Goal: Register for event/course

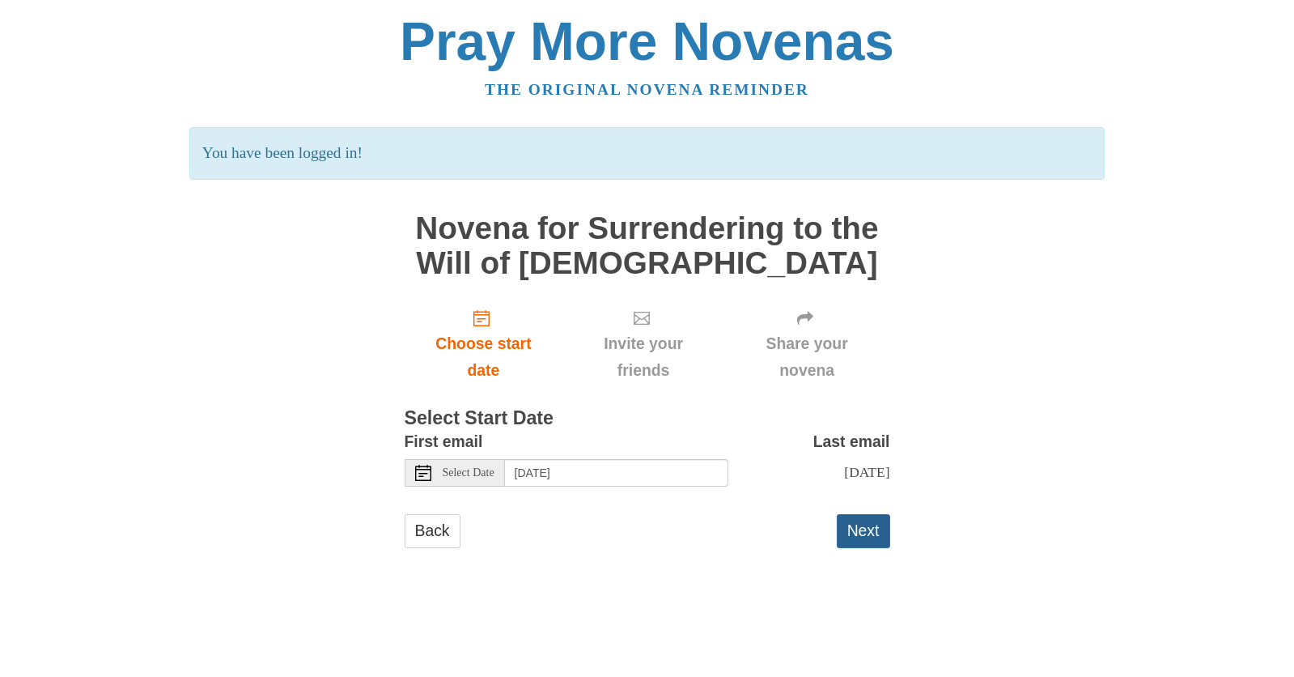
click at [867, 532] on button "Next" at bounding box center [863, 530] width 53 height 33
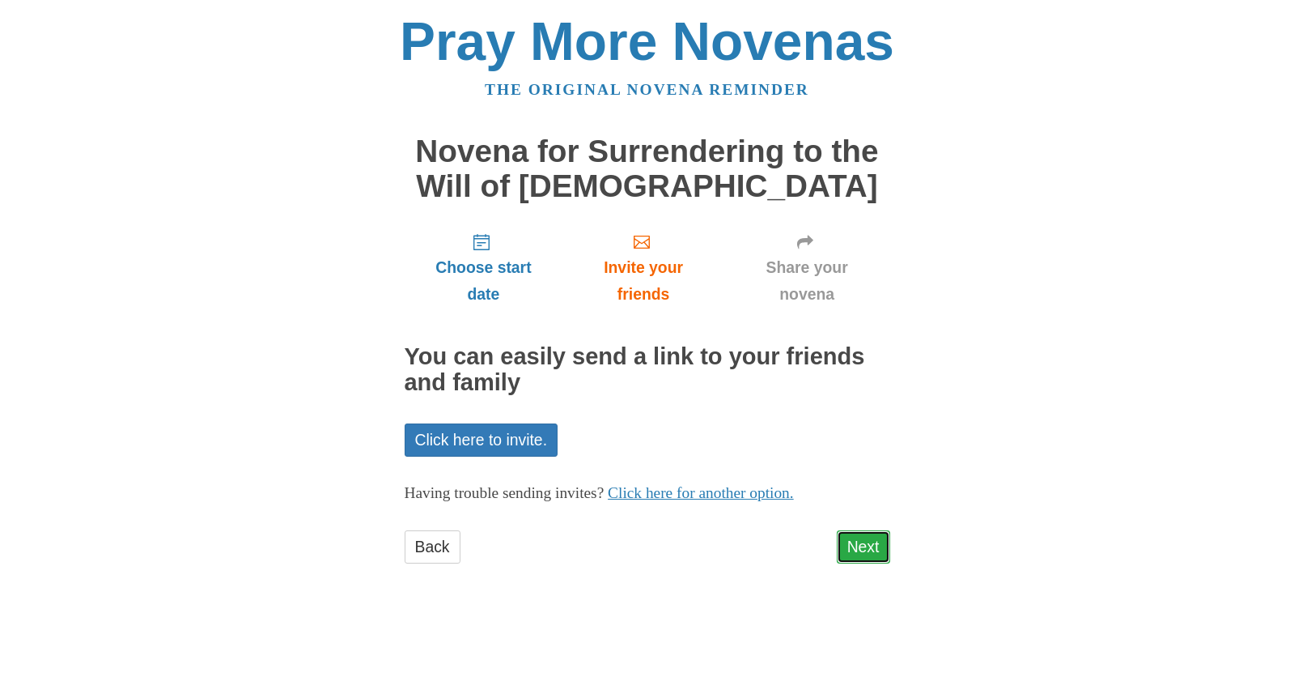
click at [866, 543] on link "Next" at bounding box center [863, 546] width 53 height 33
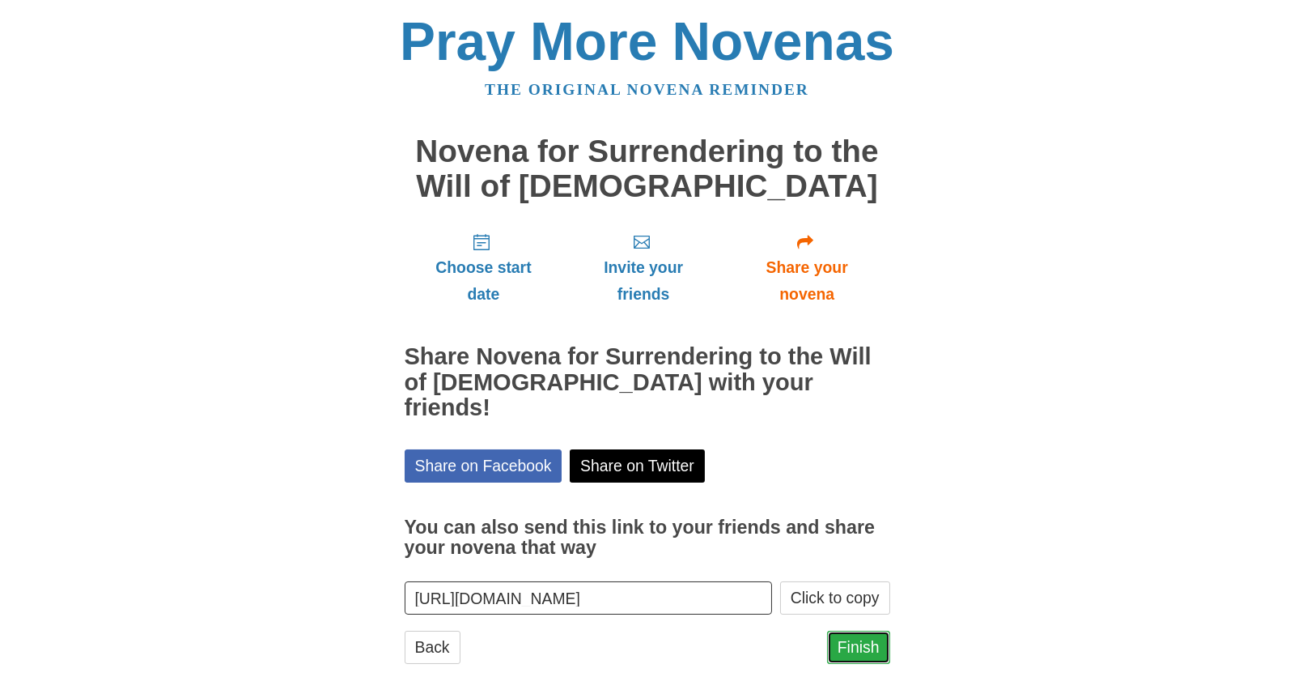
click at [863, 630] on link "Finish" at bounding box center [858, 646] width 63 height 33
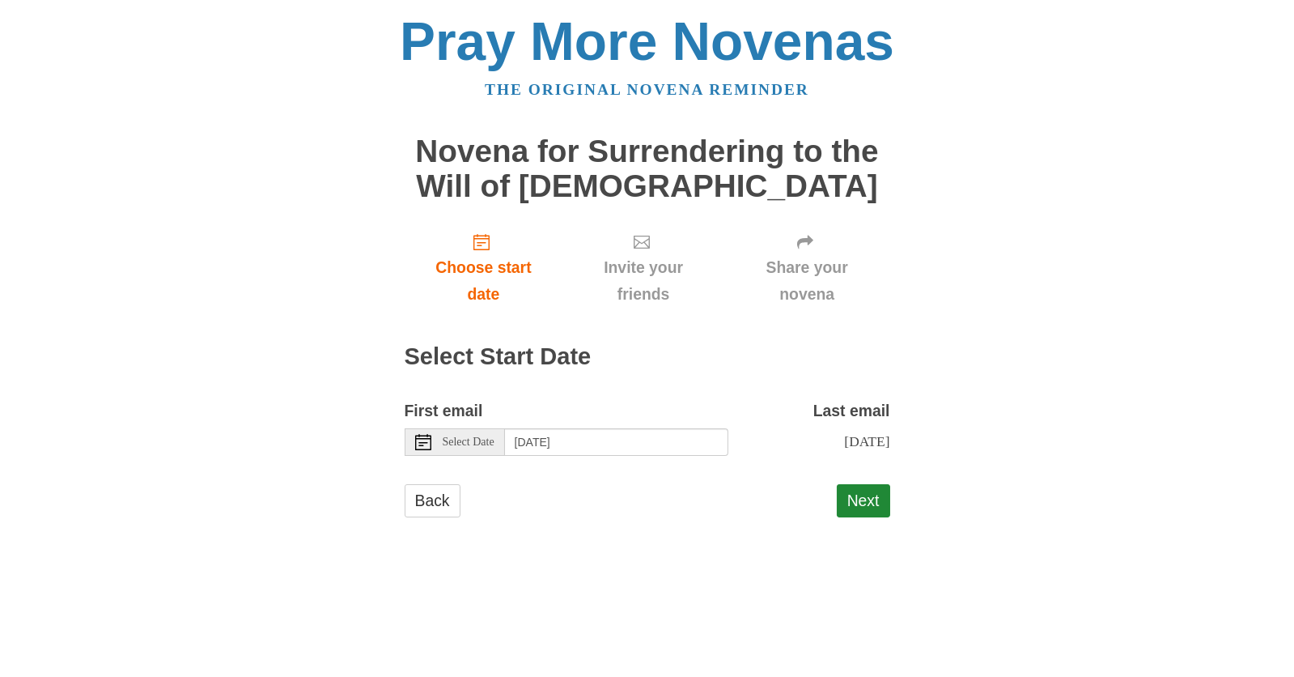
click at [468, 445] on span "Select Date" at bounding box center [469, 441] width 52 height 11
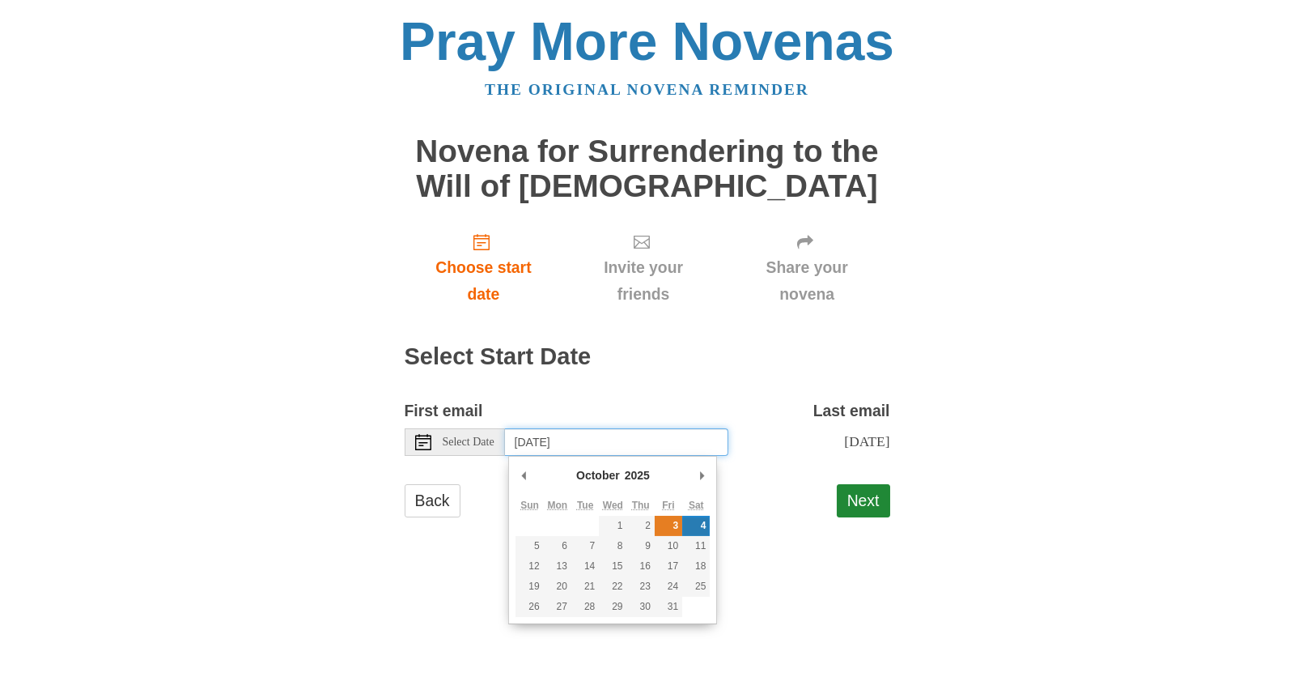
type input "Friday, October 3rd"
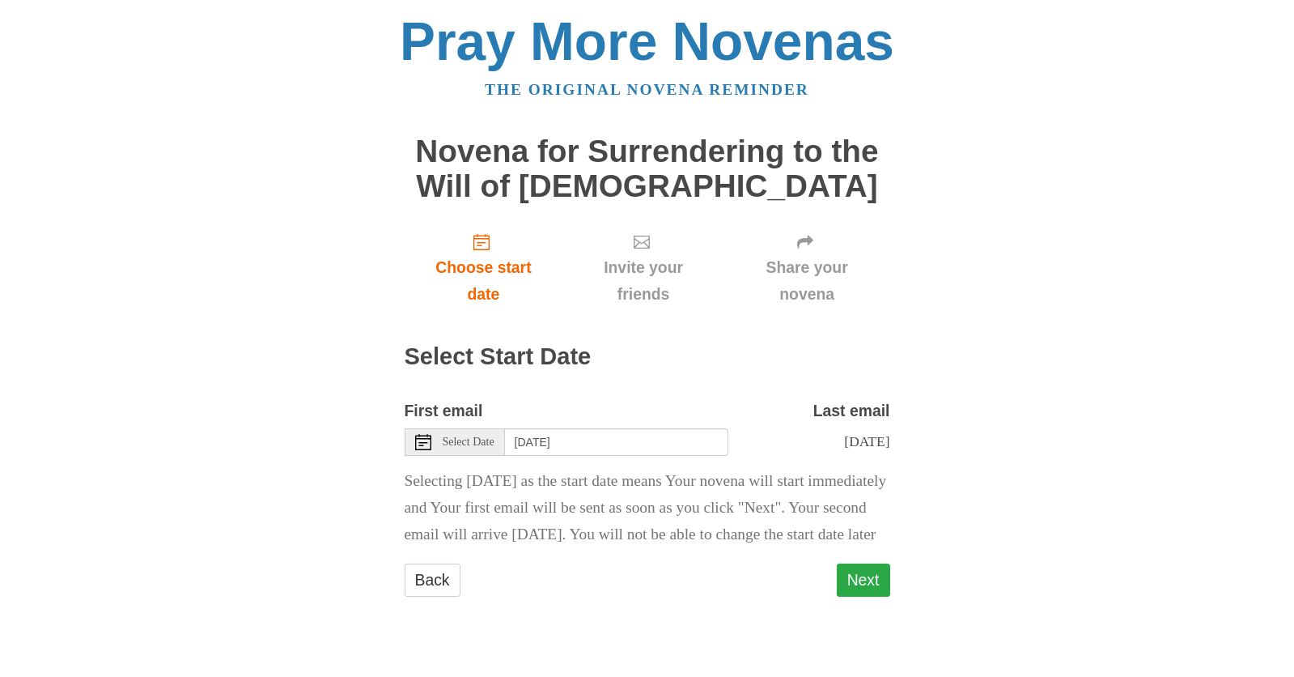
click at [853, 596] on button "Next" at bounding box center [863, 579] width 53 height 33
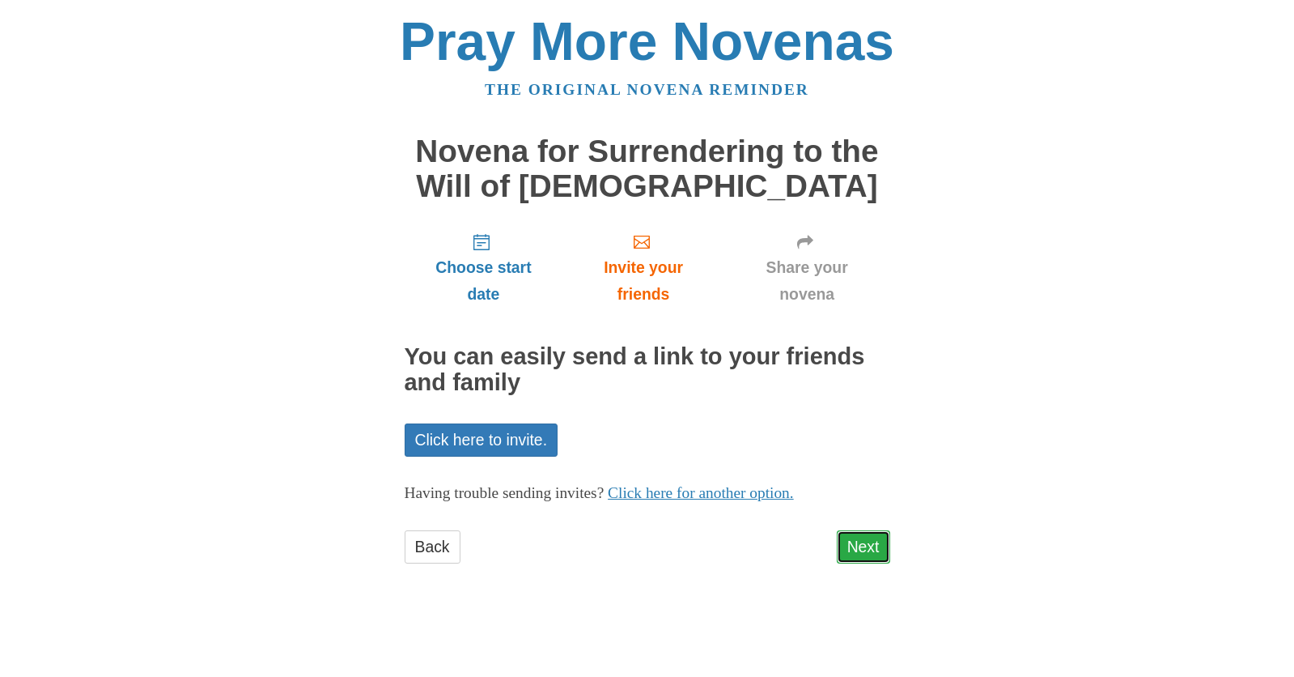
click at [856, 545] on link "Next" at bounding box center [863, 546] width 53 height 33
